Goal: Check status: Check status

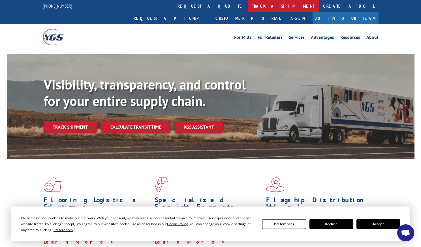
click at [248, 6] on link "track a shipment" at bounding box center [283, 6] width 71 height 12
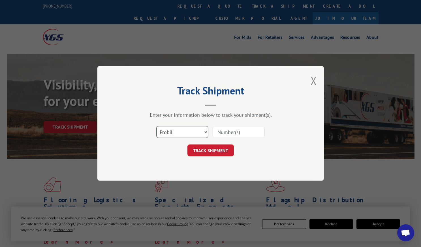
click at [178, 133] on select "Select category... Probill BOL PO" at bounding box center [182, 132] width 52 height 12
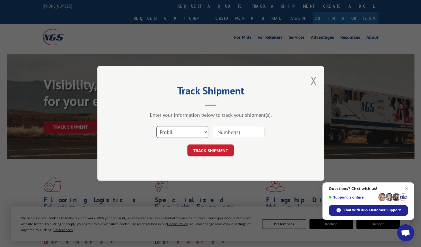
select select "po"
click at [156, 126] on select "Select category... Probill BOL PO" at bounding box center [182, 132] width 52 height 12
click at [229, 131] on input at bounding box center [239, 132] width 52 height 12
paste input "46508763"
type input "46508763"
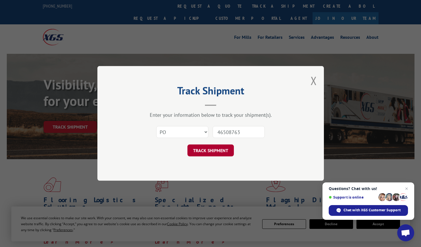
click at [215, 151] on button "TRACK SHIPMENT" at bounding box center [210, 151] width 46 height 12
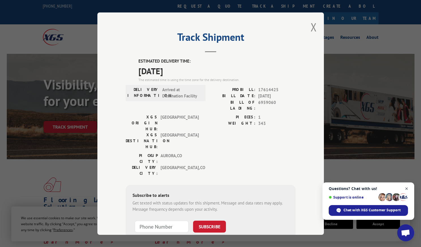
click at [405, 188] on span "Close chat" at bounding box center [406, 188] width 7 height 7
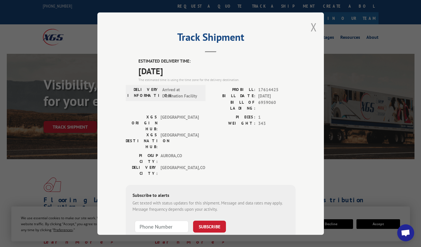
click at [312, 27] on button "Close modal" at bounding box center [314, 27] width 6 height 15
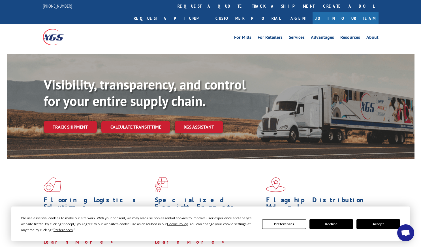
click at [371, 226] on button "Accept" at bounding box center [378, 224] width 44 height 10
